Goal: Book appointment/travel/reservation

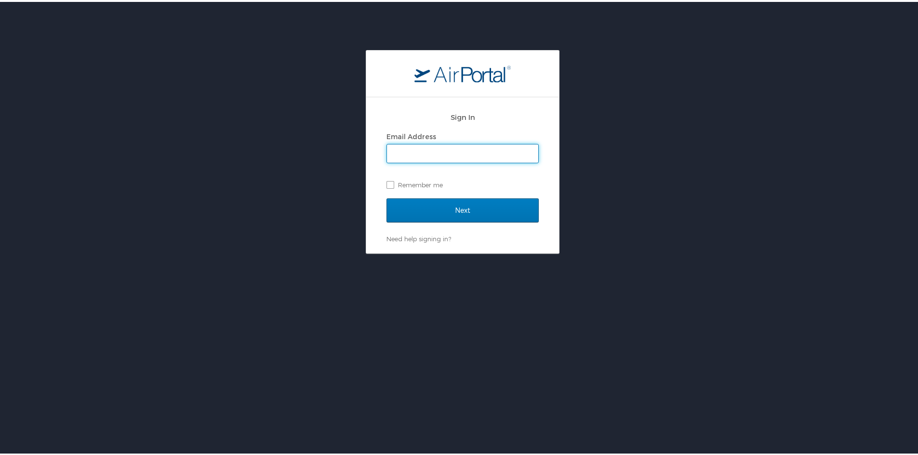
click at [467, 149] on input "Email Address" at bounding box center [462, 152] width 151 height 18
click at [467, 148] on input "Email Address" at bounding box center [462, 152] width 151 height 18
type input "[EMAIL_ADDRESS][DOMAIN_NAME]"
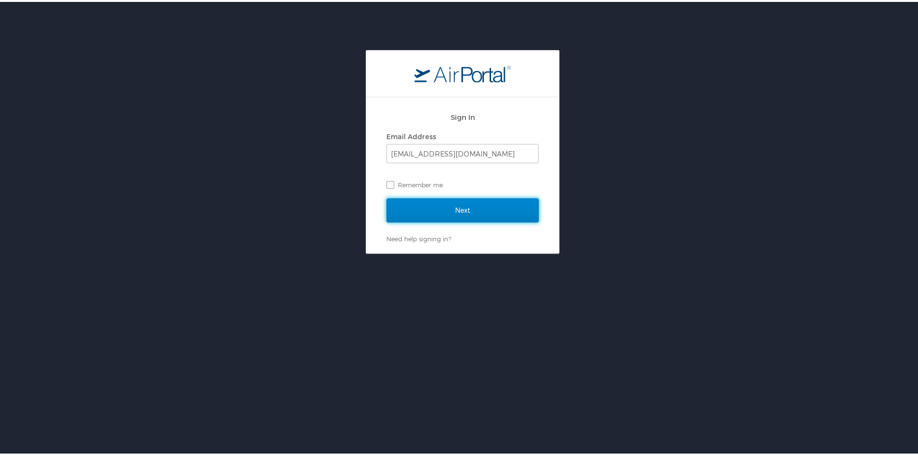
click at [466, 211] on input "Next" at bounding box center [463, 209] width 152 height 24
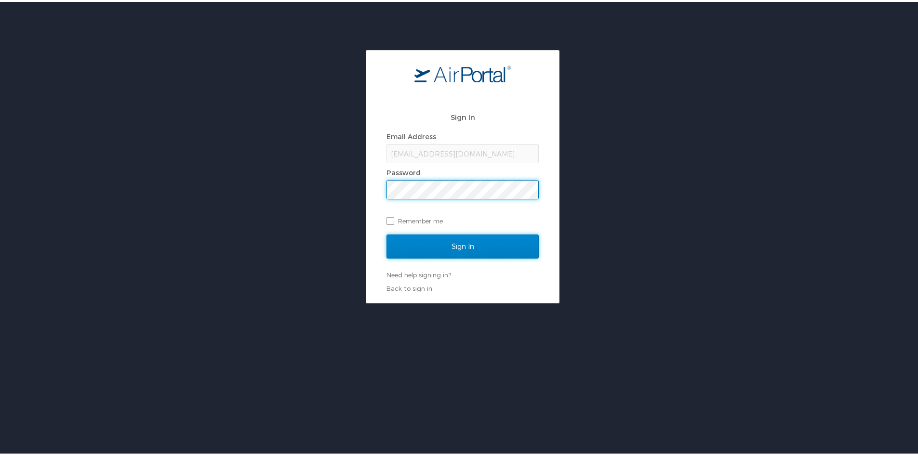
click at [456, 242] on input "Sign In" at bounding box center [463, 245] width 152 height 24
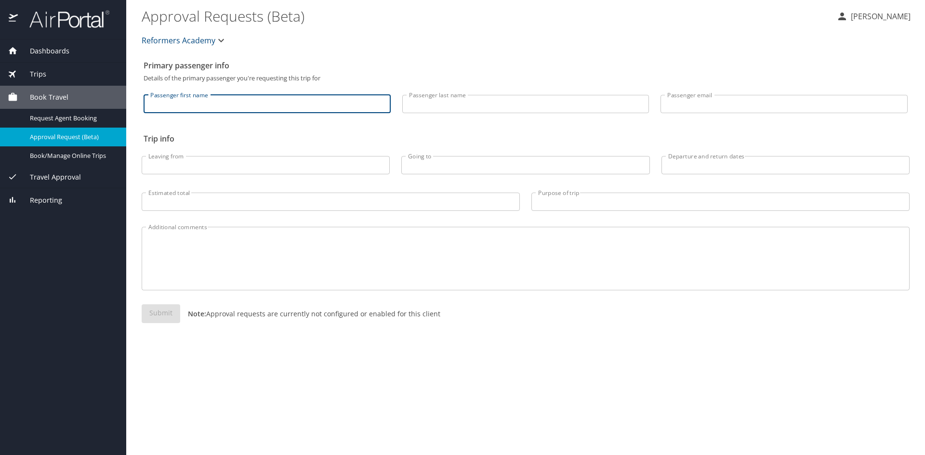
click at [242, 95] on input "Passenger first name" at bounding box center [267, 104] width 247 height 18
click at [340, 101] on input "Passenger first name" at bounding box center [267, 104] width 247 height 18
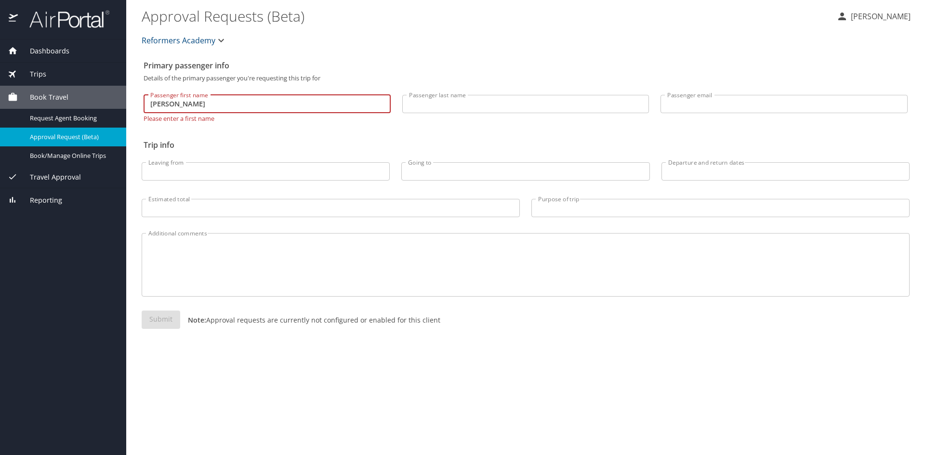
type input "[PERSON_NAME]"
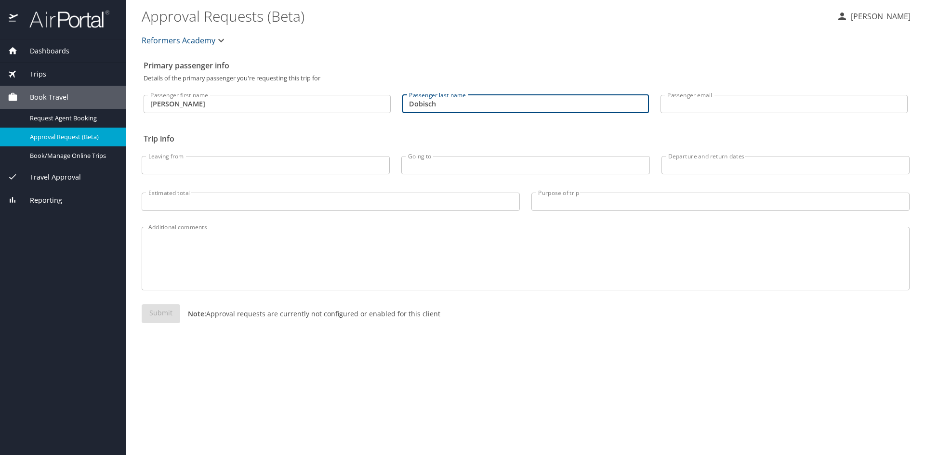
type input "Dobisch"
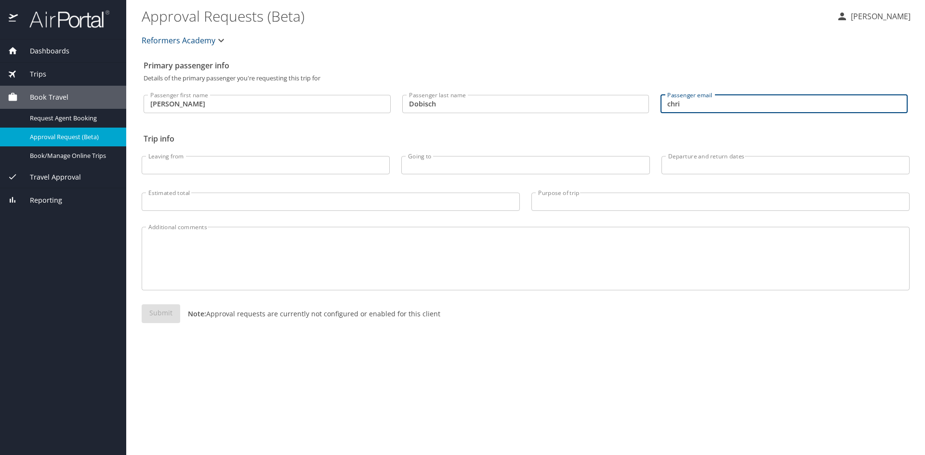
type input "[EMAIL_ADDRESS][DOMAIN_NAME]"
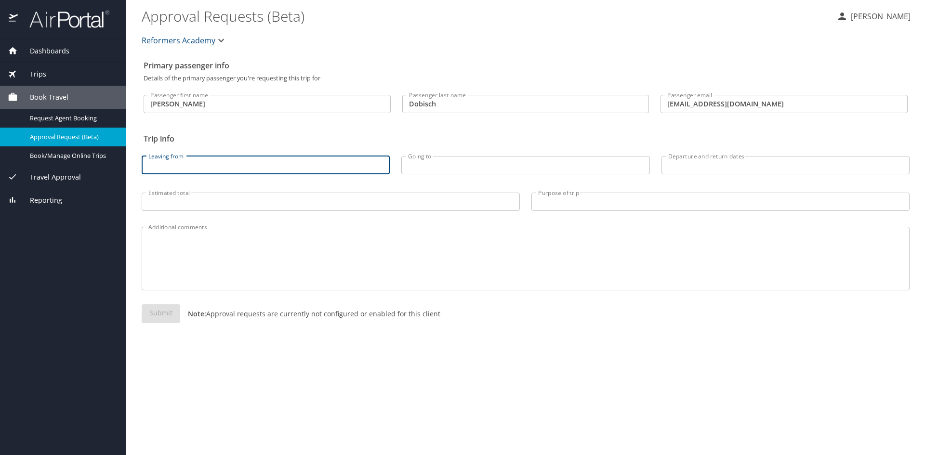
click at [288, 166] on input "Leaving from" at bounding box center [266, 165] width 248 height 18
type input "[GEOGRAPHIC_DATA]"
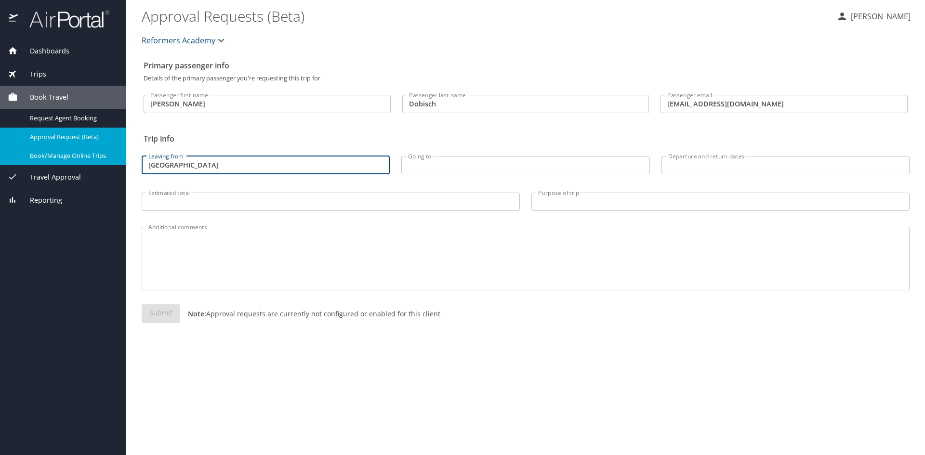
click at [84, 158] on span "Book/Manage Online Trips" at bounding box center [72, 155] width 85 height 9
